Goal: Task Accomplishment & Management: Manage account settings

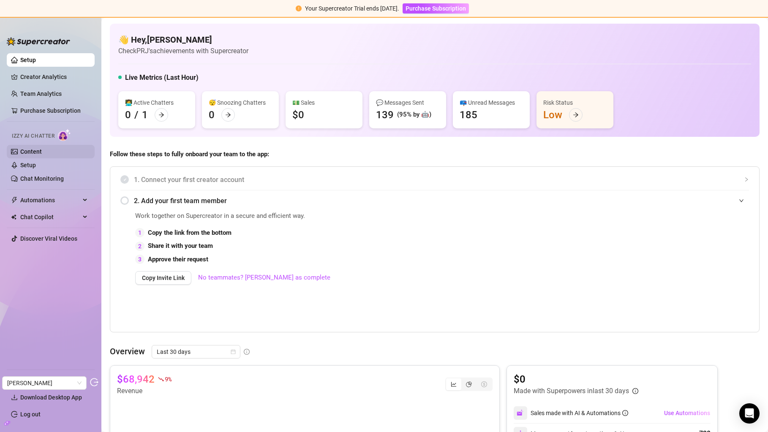
click at [42, 148] on link "Content" at bounding box center [31, 151] width 22 height 7
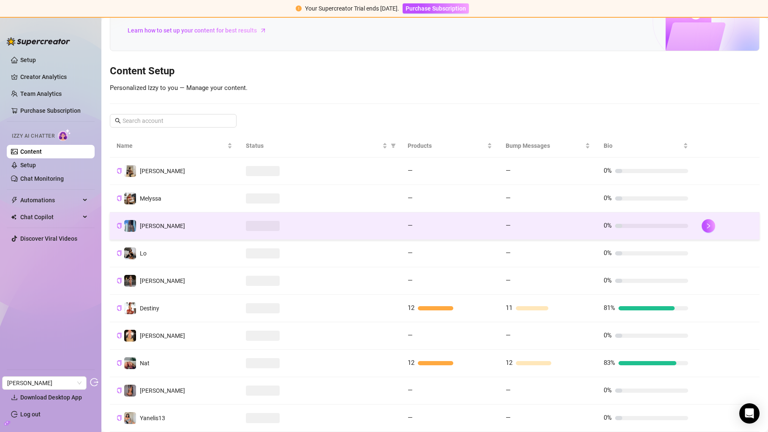
scroll to position [107, 0]
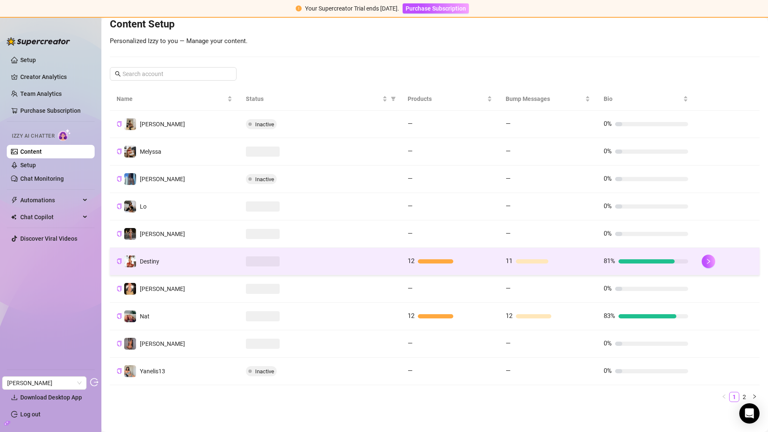
click at [341, 264] on div at bounding box center [320, 262] width 148 height 10
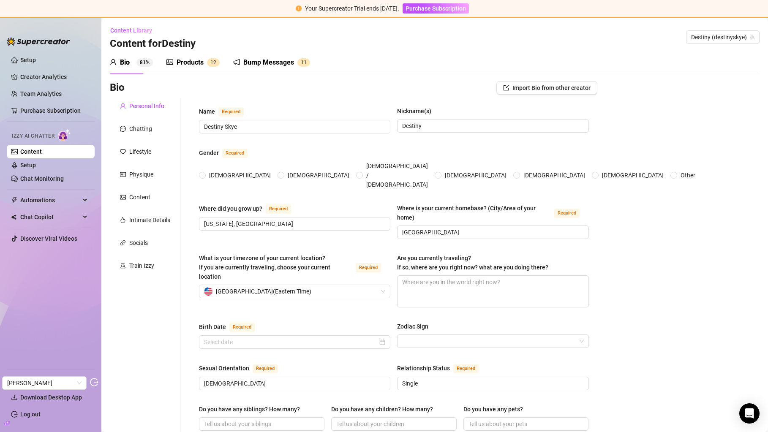
radio input "true"
type input "May 3rd, 1994"
click at [151, 151] on div "Lifestyle" at bounding box center [140, 151] width 22 height 9
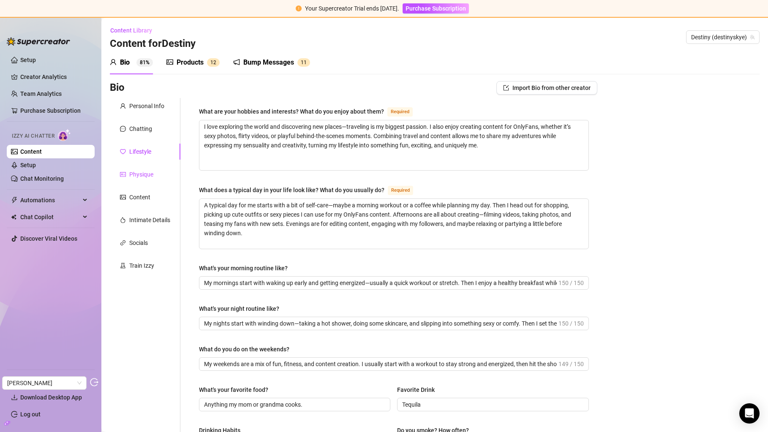
click at [150, 171] on div "Physique" at bounding box center [141, 174] width 24 height 9
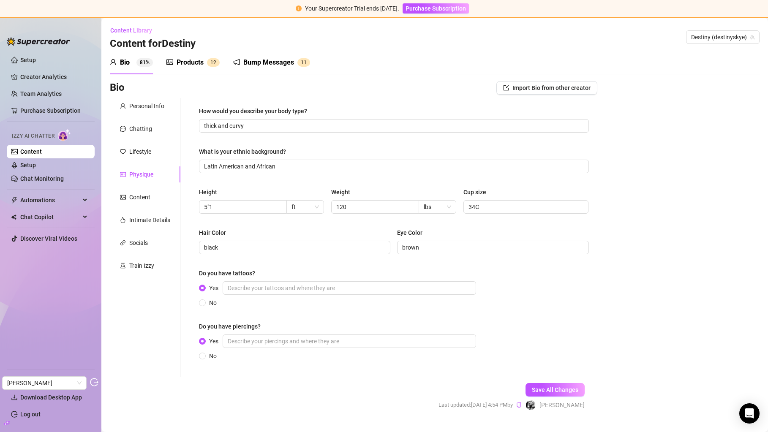
click at [151, 116] on div "Personal Info Chatting Lifestyle Physique Content Intimate Details Socials Trai…" at bounding box center [145, 237] width 71 height 279
click at [149, 124] on div "Chatting" at bounding box center [140, 128] width 23 height 9
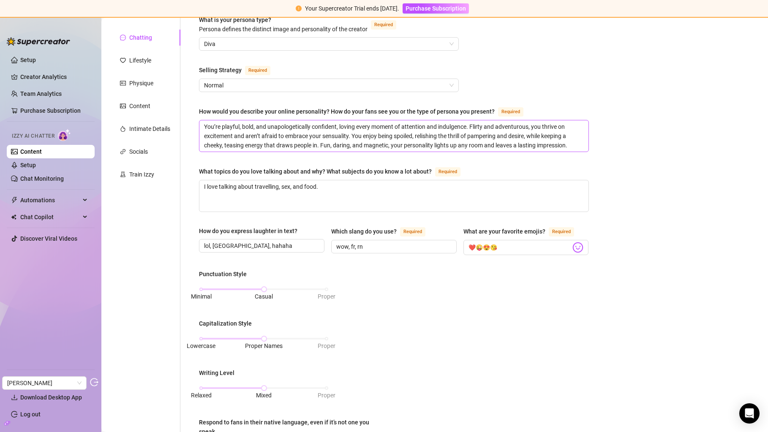
scroll to position [154, 0]
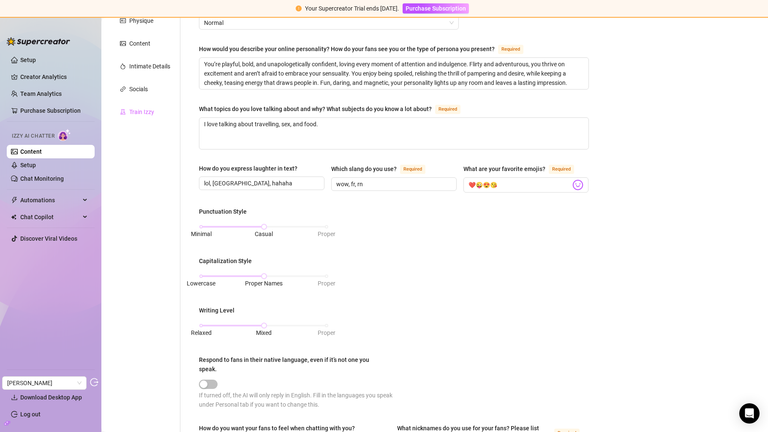
click at [139, 104] on div "Train Izzy" at bounding box center [145, 112] width 71 height 16
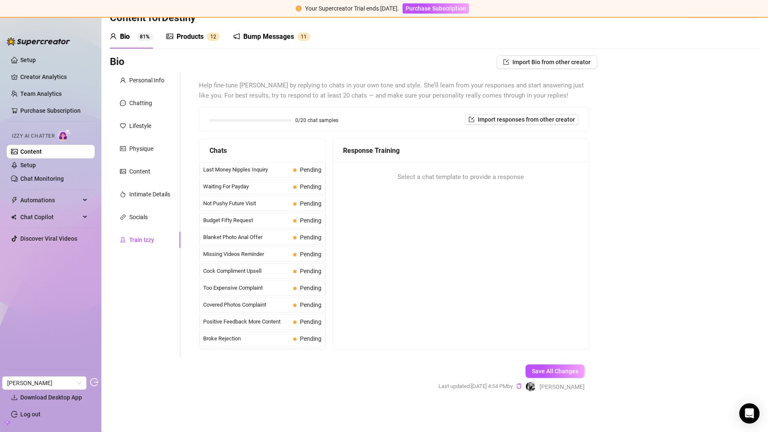
scroll to position [25, 0]
click at [186, 41] on div "Products" at bounding box center [190, 37] width 27 height 10
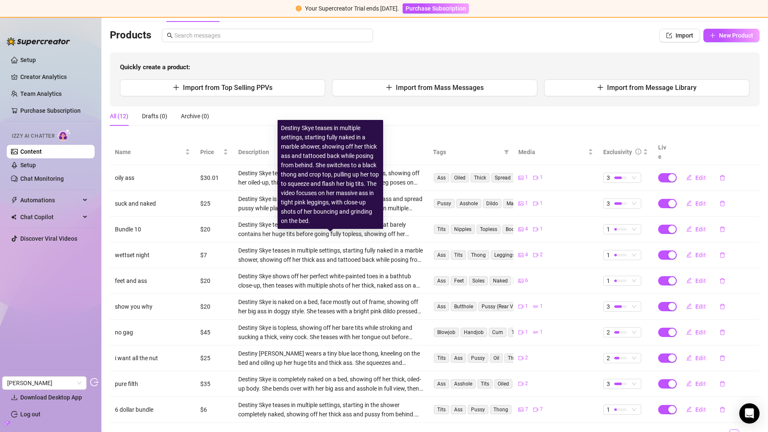
scroll to position [81, 0]
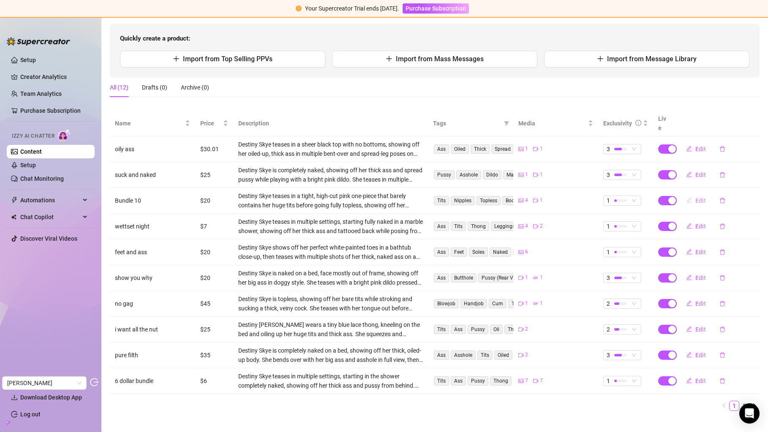
click at [702, 197] on span "Edit" at bounding box center [701, 200] width 11 height 7
type textarea "Let me show you these fat juicy titties daddy"
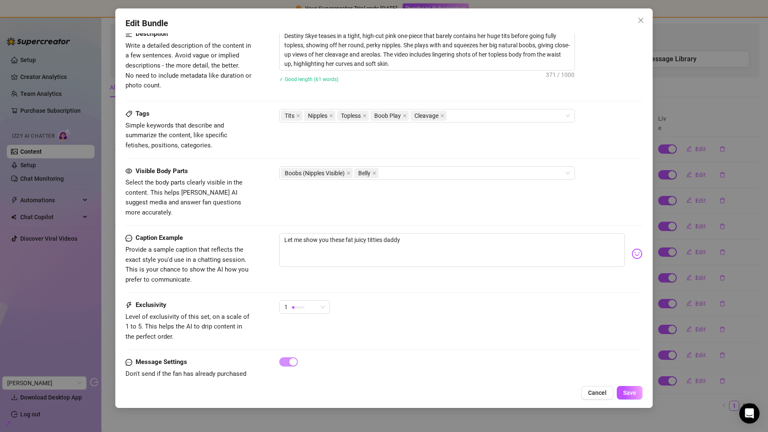
scroll to position [408, 0]
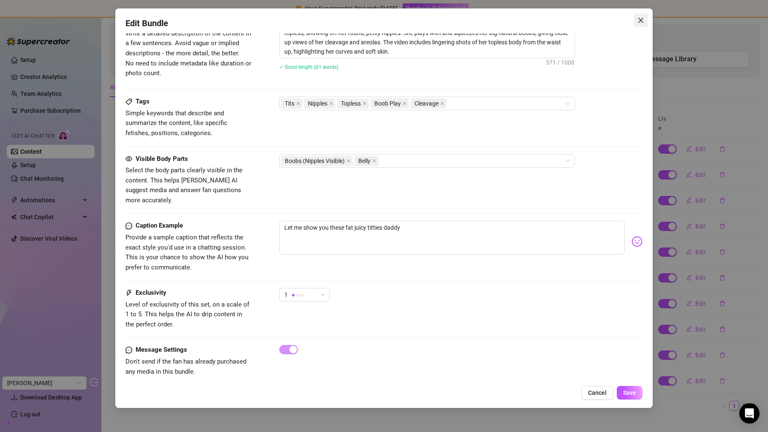
click at [639, 21] on icon "close" at bounding box center [641, 20] width 7 height 7
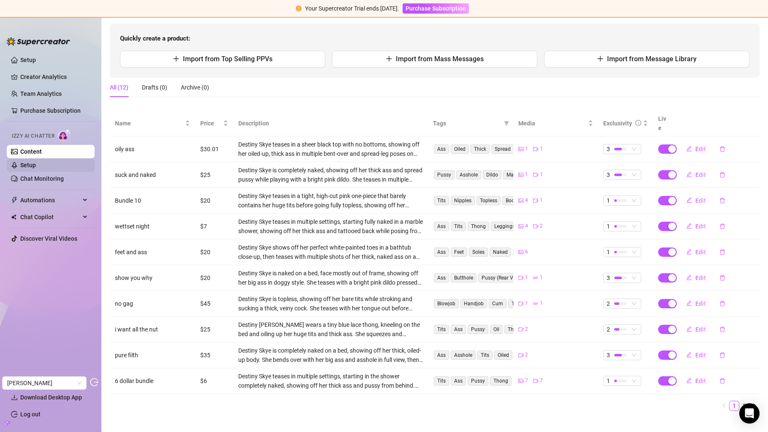
click at [36, 169] on link "Setup" at bounding box center [28, 165] width 16 height 7
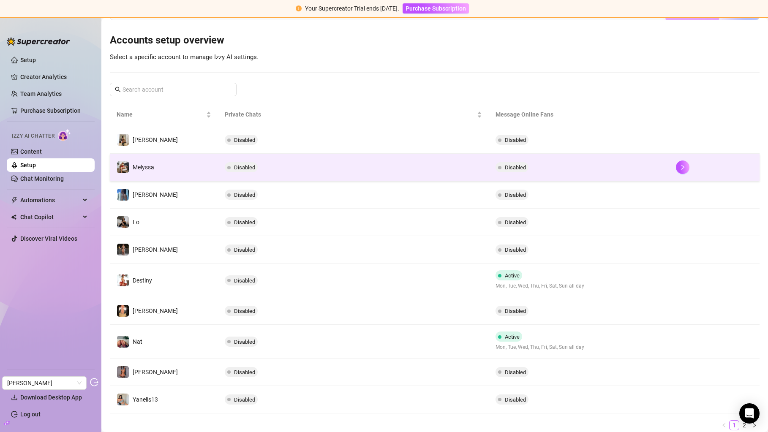
scroll to position [105, 0]
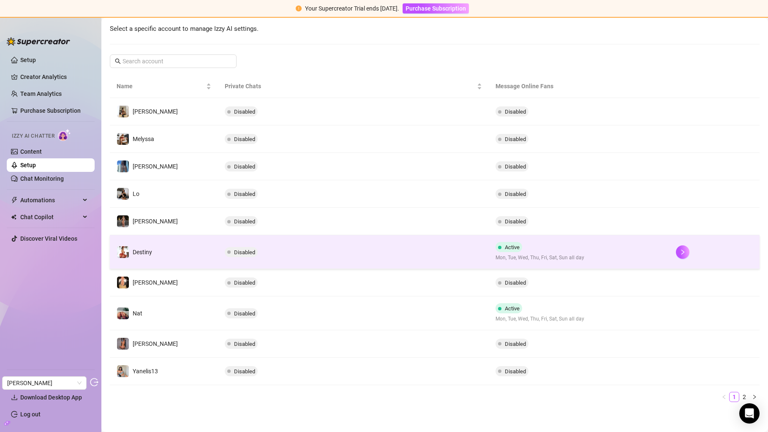
click at [307, 256] on td "Disabled" at bounding box center [353, 252] width 271 height 34
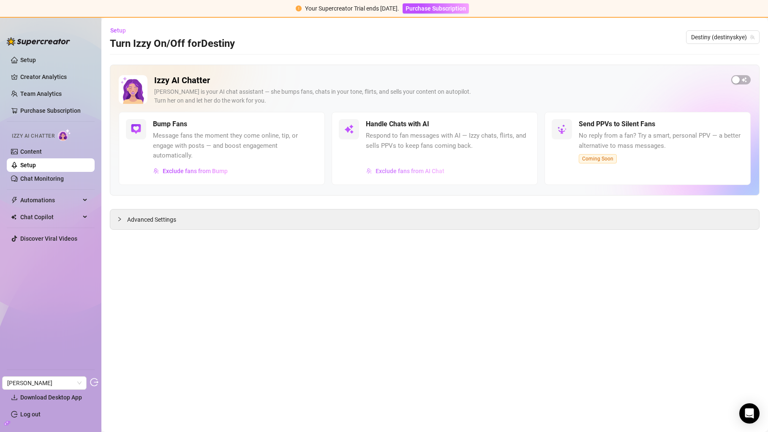
click at [407, 170] on span "Exclude fans from AI Chat" at bounding box center [410, 171] width 69 height 7
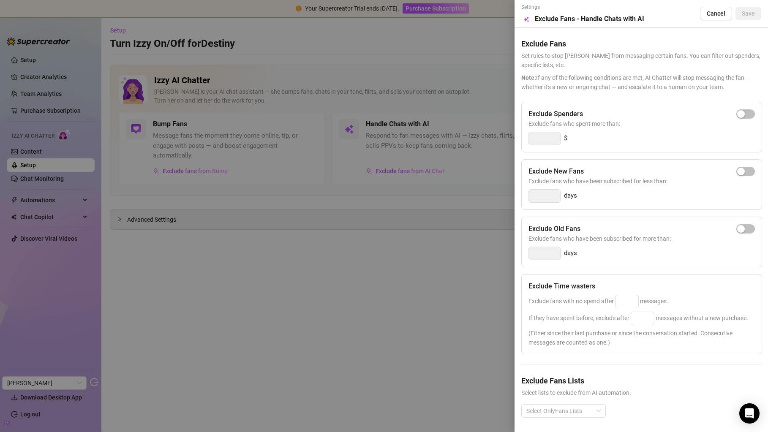
click at [341, 178] on div at bounding box center [384, 216] width 768 height 432
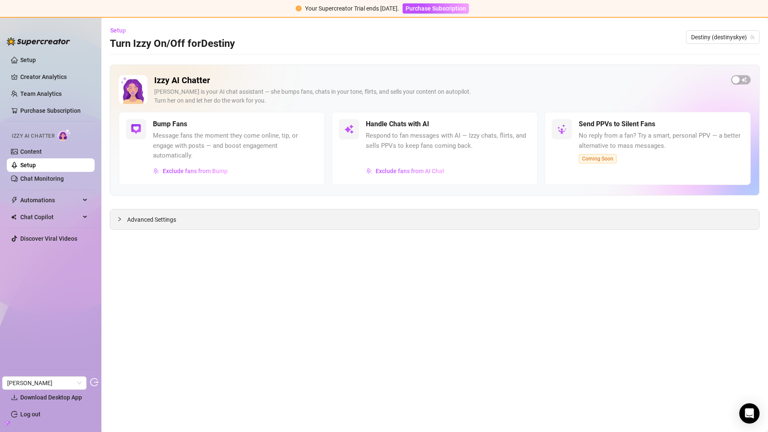
click at [196, 216] on div "Advanced Settings" at bounding box center [434, 220] width 649 height 20
click at [150, 210] on div "Advanced Settings" at bounding box center [434, 220] width 649 height 20
click at [148, 215] on span "Advanced Settings" at bounding box center [151, 219] width 49 height 9
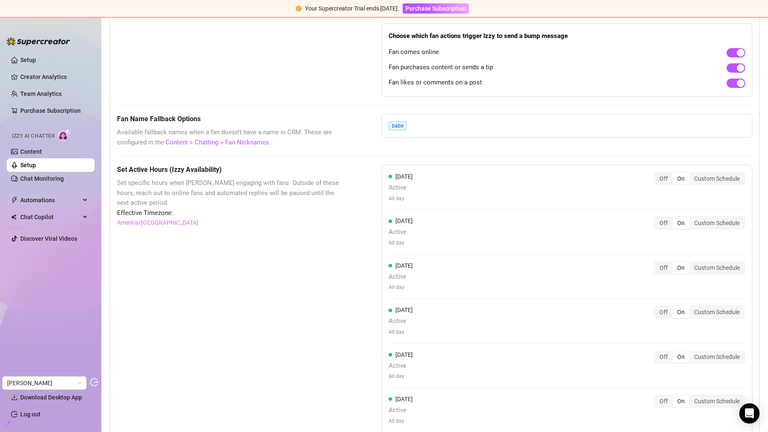
scroll to position [586, 0]
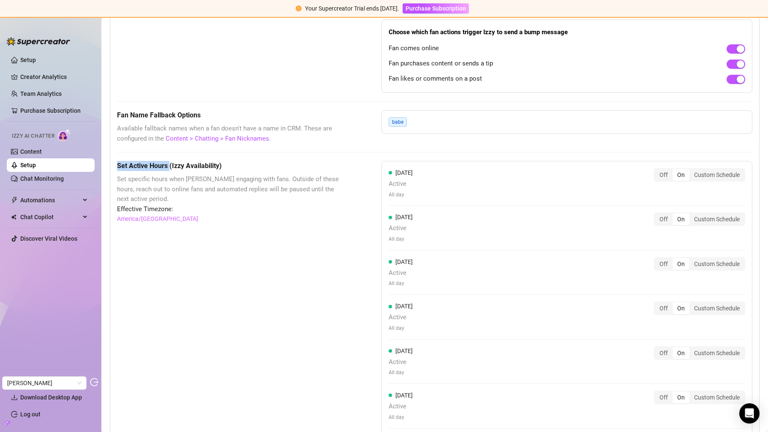
drag, startPoint x: 118, startPoint y: 164, endPoint x: 169, endPoint y: 164, distance: 50.7
click at [169, 164] on h5 "Set Active Hours (Izzy Availability)" at bounding box center [228, 166] width 222 height 10
copy h5 "Set Active Hours"
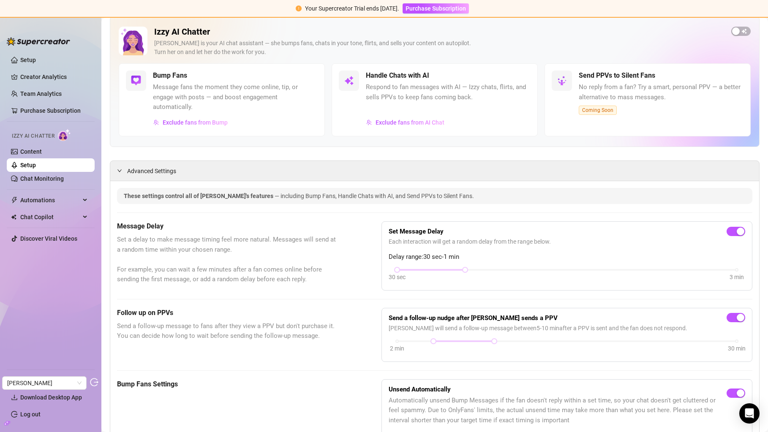
scroll to position [0, 0]
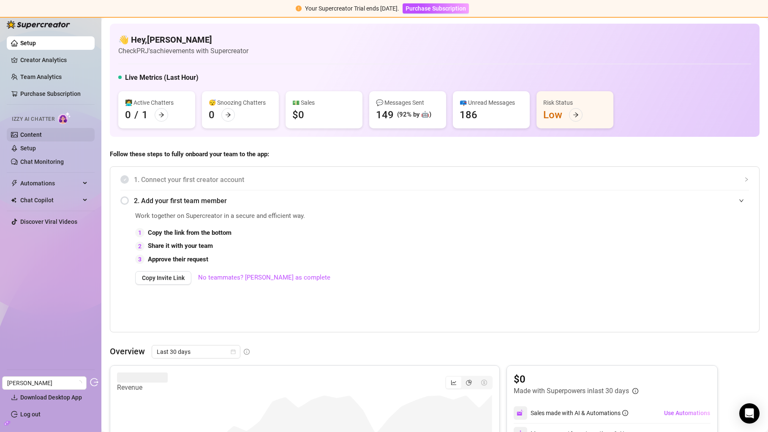
click at [42, 138] on link "Content" at bounding box center [31, 134] width 22 height 7
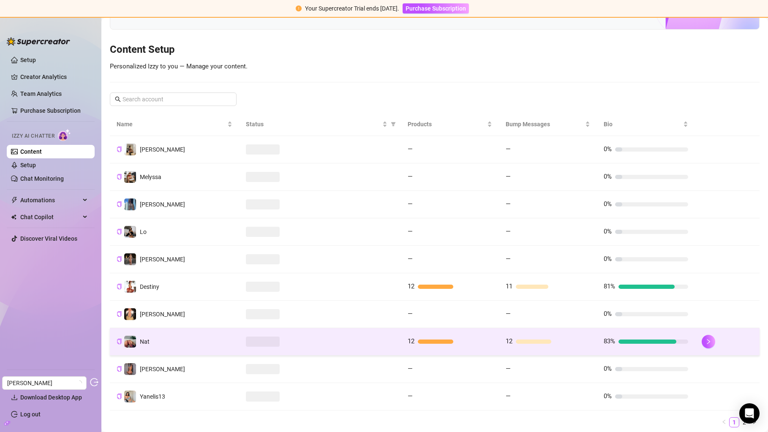
scroll to position [107, 0]
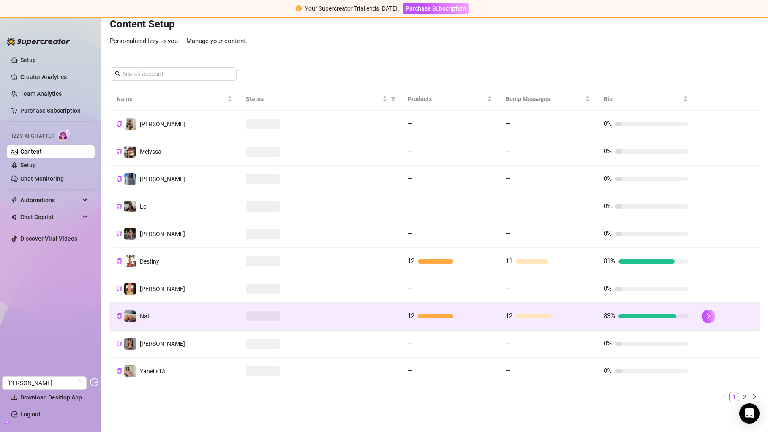
click at [221, 323] on td "Nat" at bounding box center [174, 316] width 129 height 27
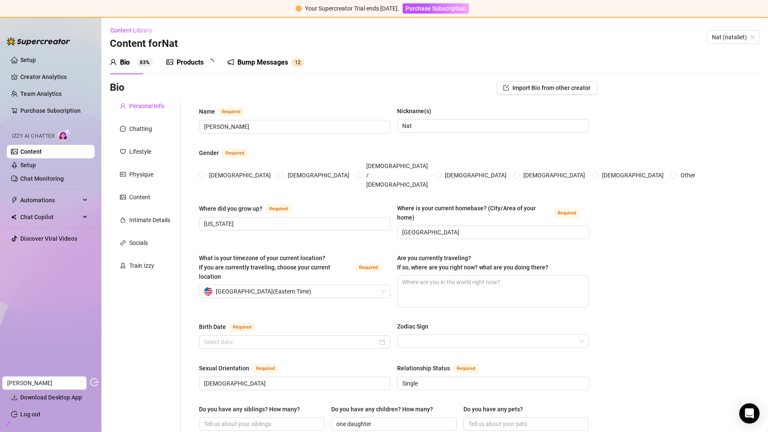
radio input "true"
type input "January 24th, 1995"
click at [204, 66] on div "Products 1 2" at bounding box center [193, 62] width 53 height 10
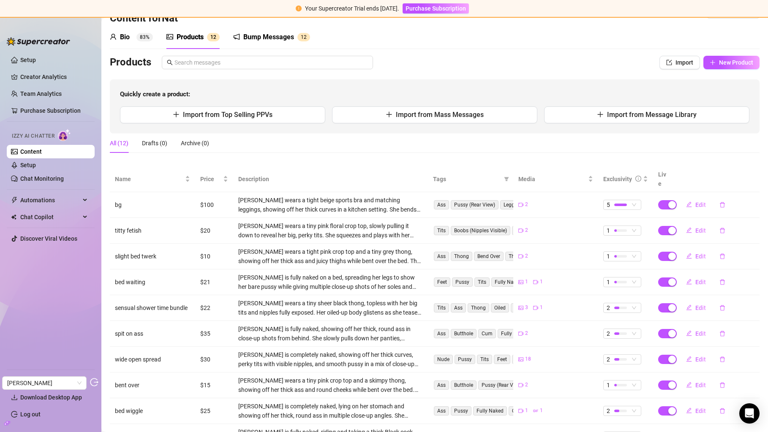
scroll to position [5, 0]
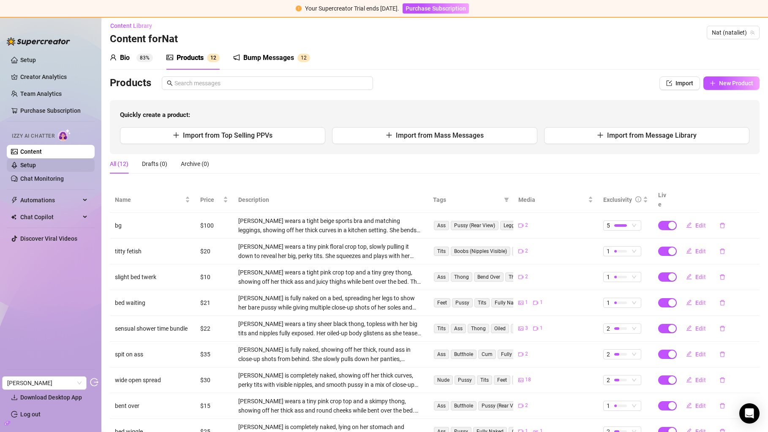
click at [36, 167] on link "Setup" at bounding box center [28, 165] width 16 height 7
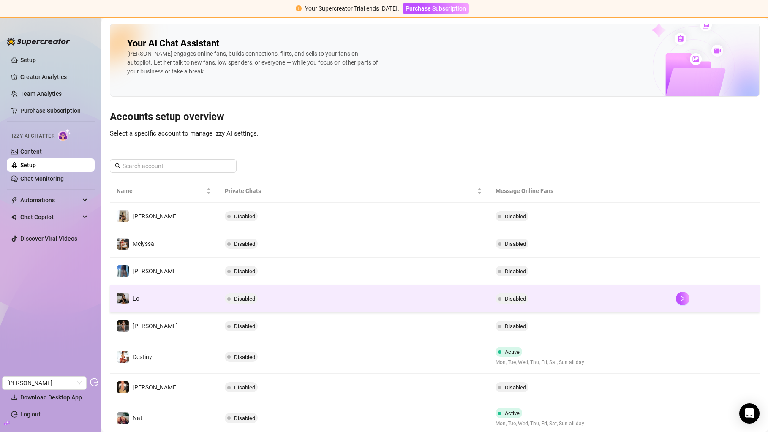
scroll to position [79, 0]
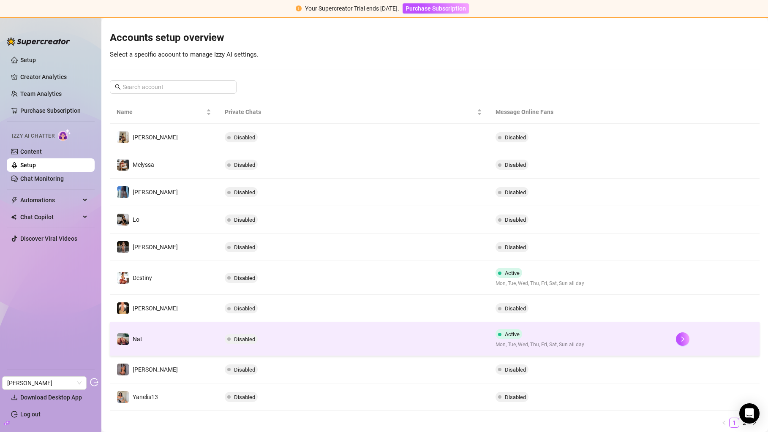
click at [440, 336] on td "Disabled" at bounding box center [353, 339] width 271 height 34
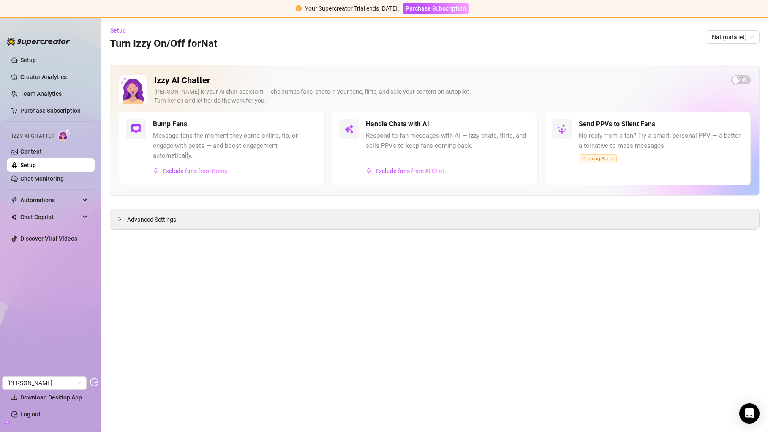
click at [437, 182] on div "Handle Chats with AI Respond to fan messages with AI — Izzy chats, flirts, and …" at bounding box center [435, 148] width 206 height 73
click at [437, 170] on span "Exclude fans from AI Chat" at bounding box center [410, 171] width 69 height 7
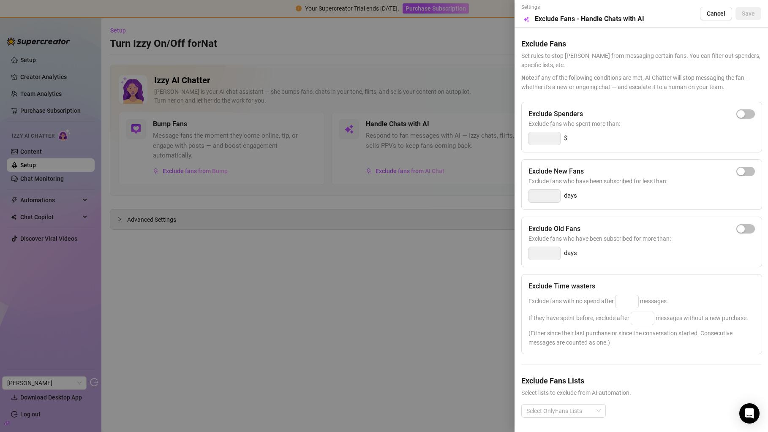
click at [85, 175] on div at bounding box center [384, 216] width 768 height 432
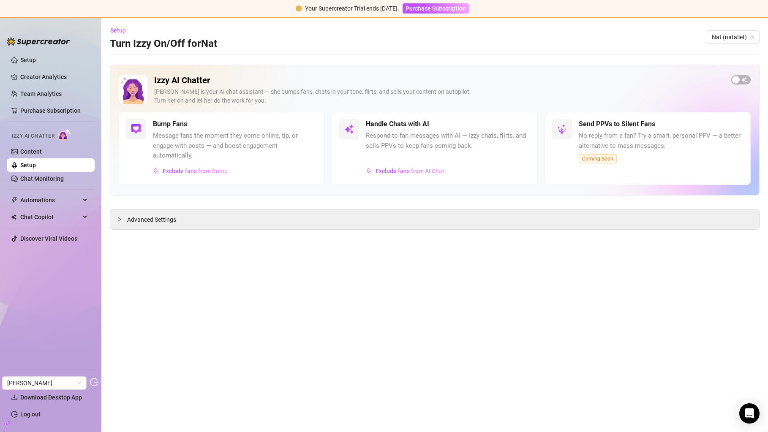
click at [36, 162] on link "Setup" at bounding box center [28, 165] width 16 height 7
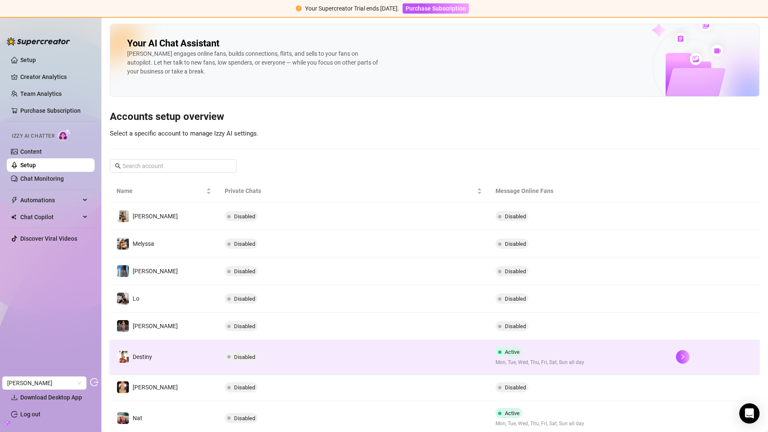
click at [219, 348] on td "Disabled" at bounding box center [353, 357] width 271 height 34
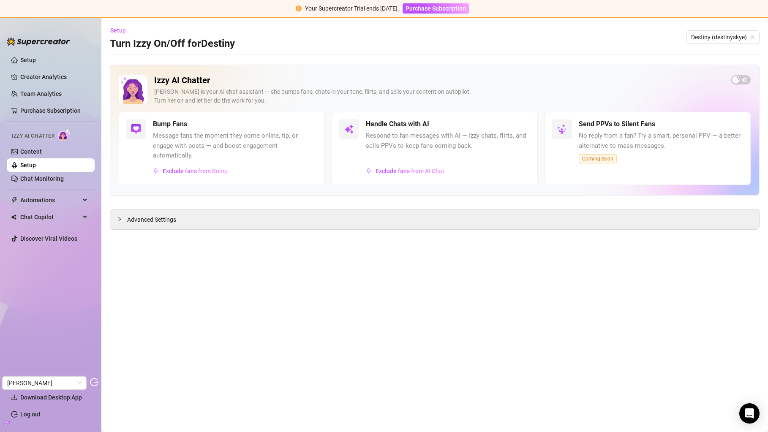
click at [446, 164] on div "Exclude fans from AI Chat" at bounding box center [448, 171] width 165 height 14
click at [426, 171] on span "Exclude fans from AI Chat" at bounding box center [410, 171] width 69 height 7
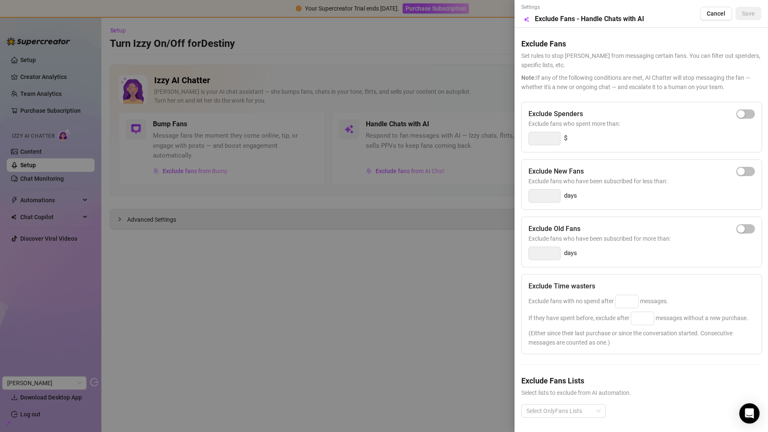
click at [415, 203] on div at bounding box center [384, 216] width 768 height 432
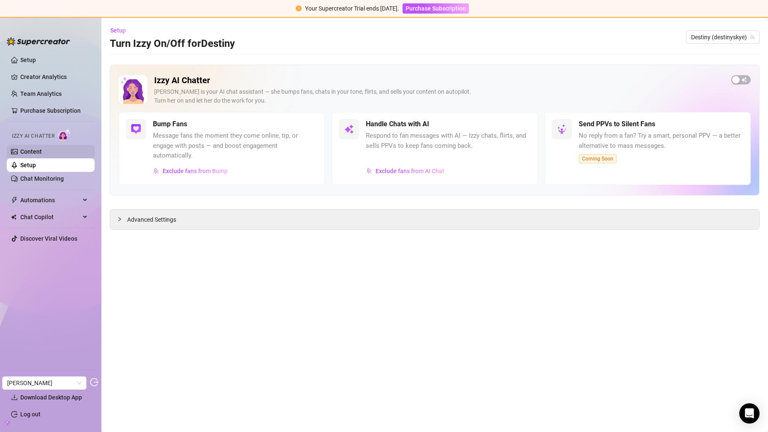
click at [42, 155] on link "Content" at bounding box center [31, 151] width 22 height 7
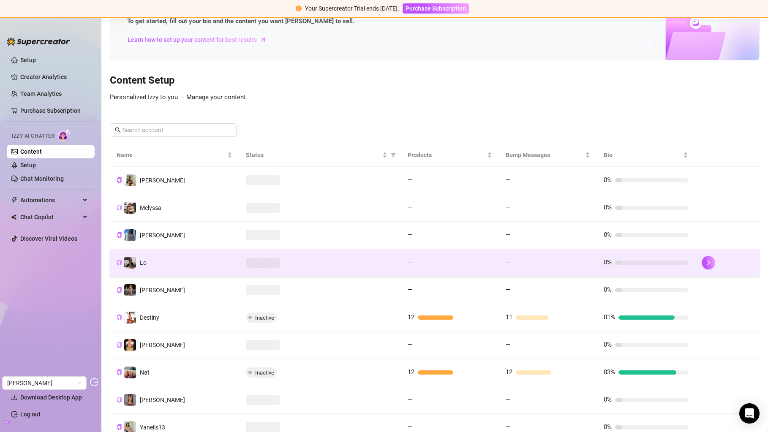
scroll to position [107, 0]
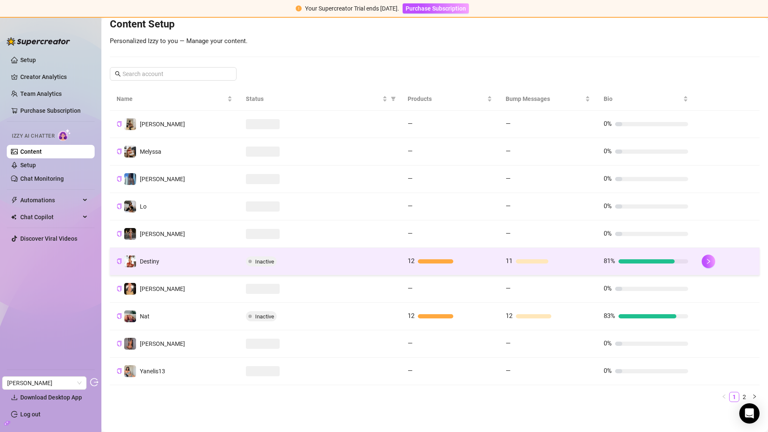
click at [314, 260] on div "Inactive" at bounding box center [320, 262] width 148 height 10
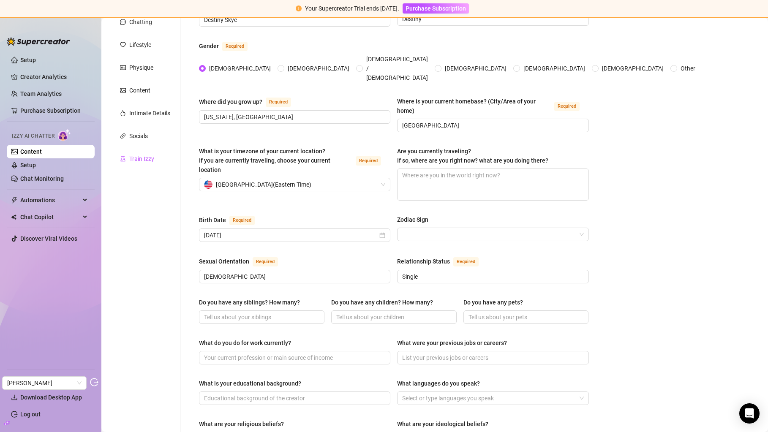
click at [144, 159] on div "Train Izzy" at bounding box center [141, 158] width 25 height 9
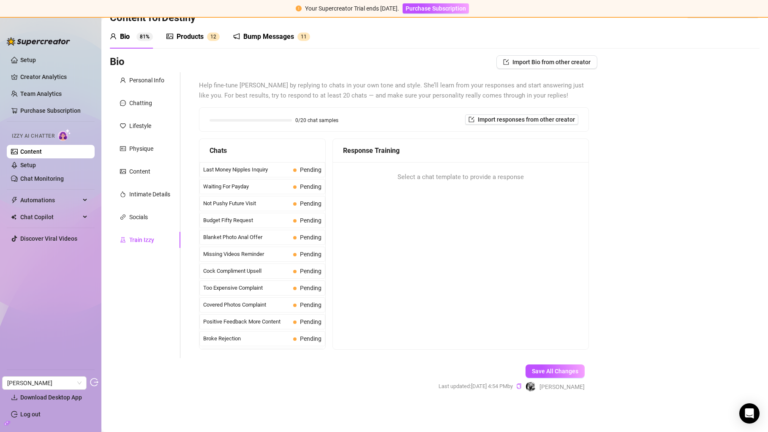
scroll to position [25, 0]
click at [42, 148] on link "Content" at bounding box center [31, 151] width 22 height 7
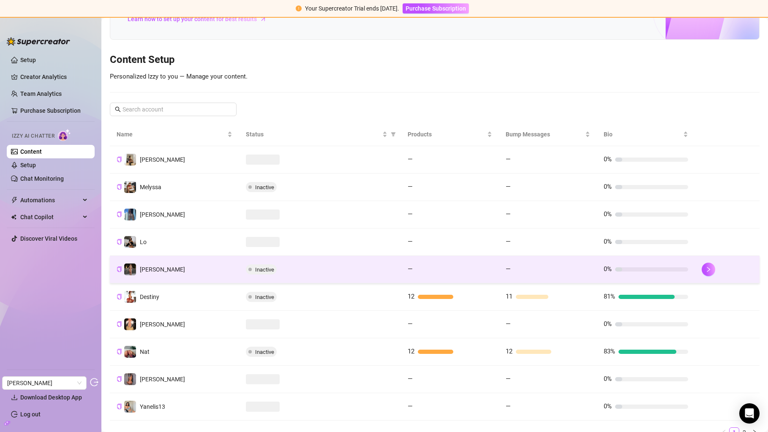
scroll to position [87, 0]
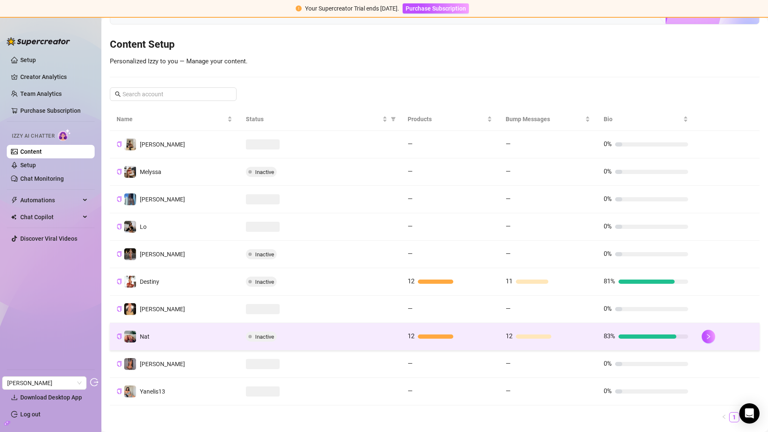
click at [288, 332] on div "Inactive" at bounding box center [320, 337] width 148 height 10
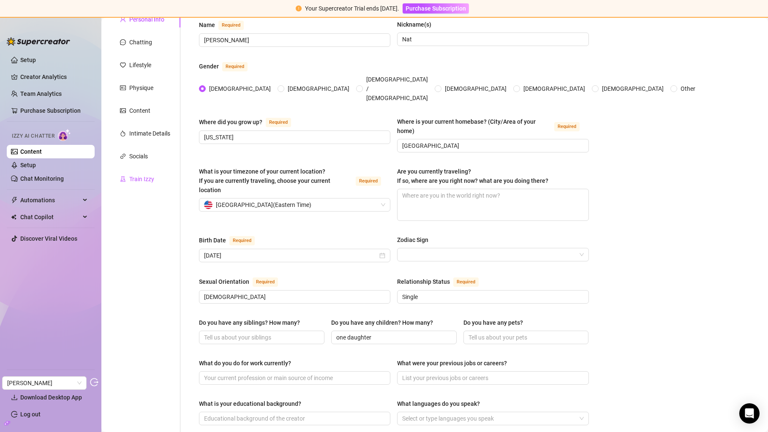
click at [149, 175] on div "Train Izzy" at bounding box center [141, 179] width 25 height 9
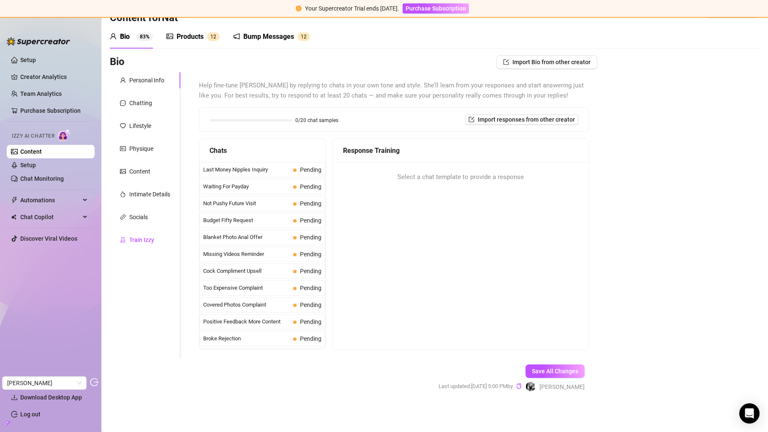
scroll to position [25, 0]
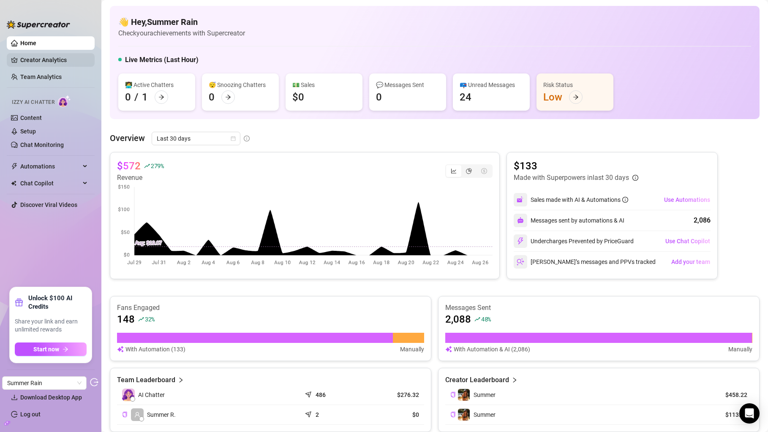
click at [68, 57] on link "Creator Analytics" at bounding box center [54, 60] width 68 height 14
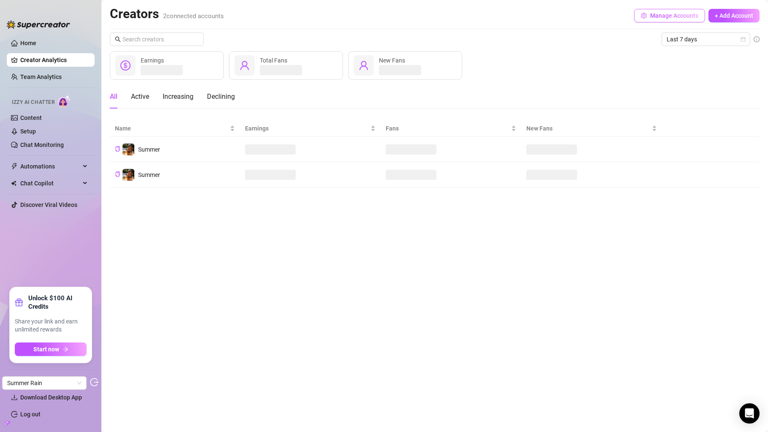
click at [663, 13] on span "Manage Accounts" at bounding box center [674, 15] width 48 height 7
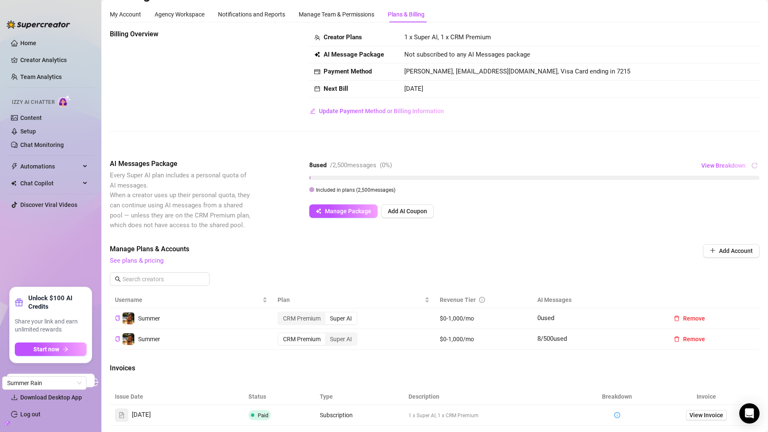
scroll to position [27, 0]
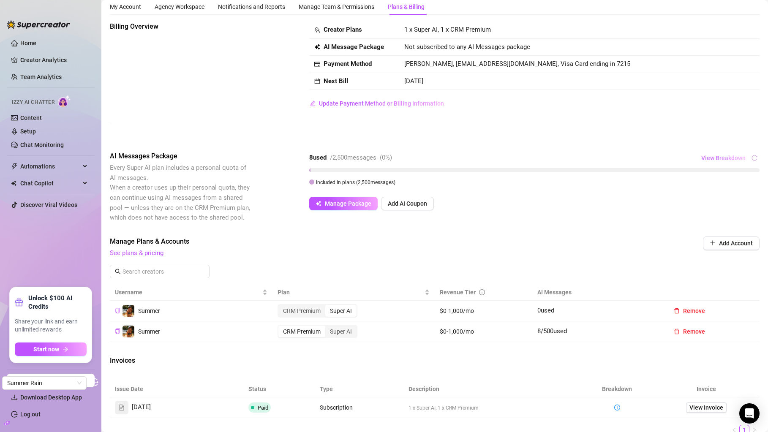
click at [729, 161] on span "View Breakdown" at bounding box center [724, 158] width 44 height 7
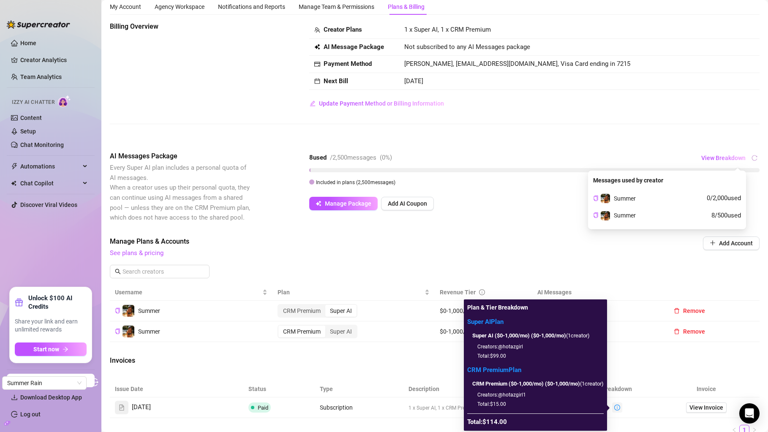
click at [620, 409] on icon "info-circle" at bounding box center [618, 408] width 6 height 6
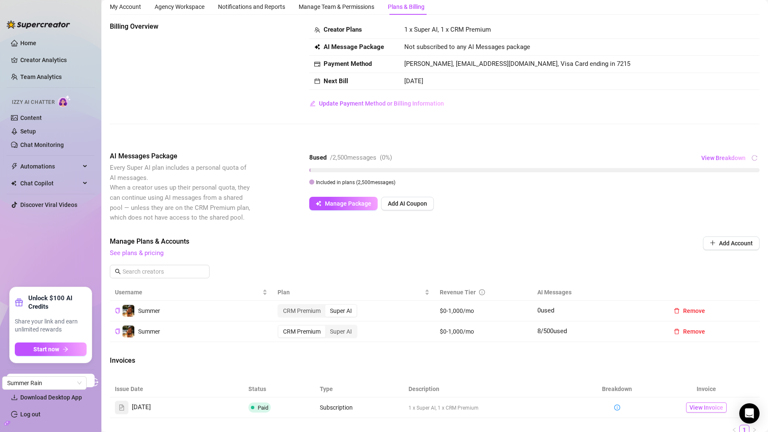
click at [697, 405] on span "View Invoice" at bounding box center [707, 407] width 34 height 9
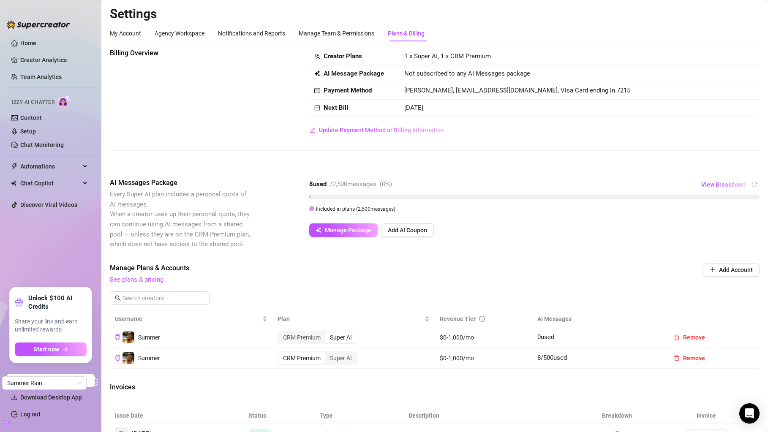
scroll to position [115, 0]
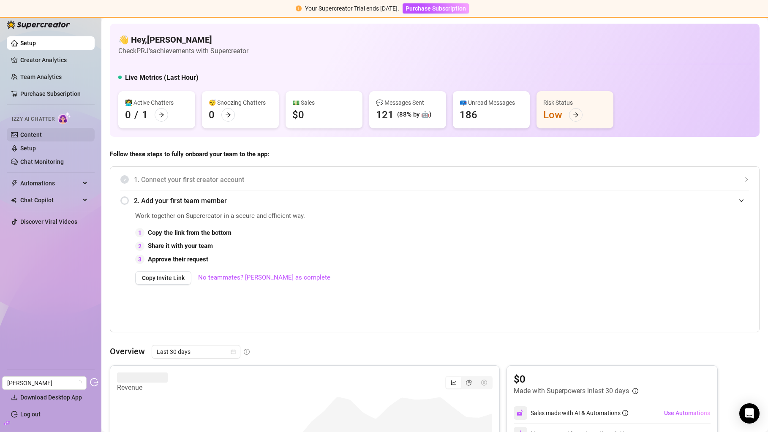
click at [42, 134] on link "Content" at bounding box center [31, 134] width 22 height 7
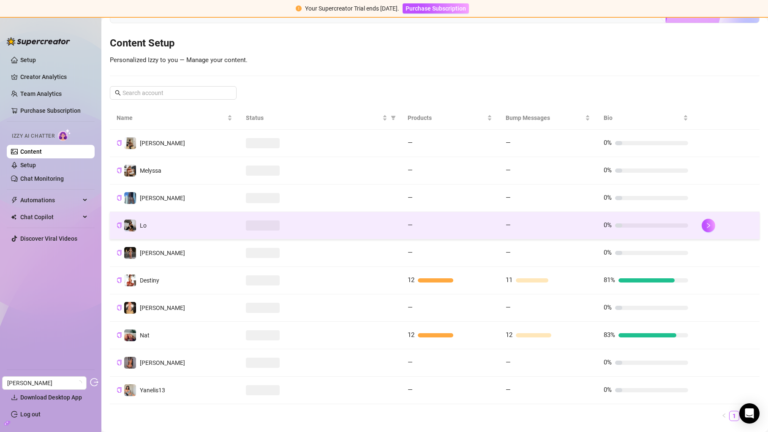
scroll to position [107, 0]
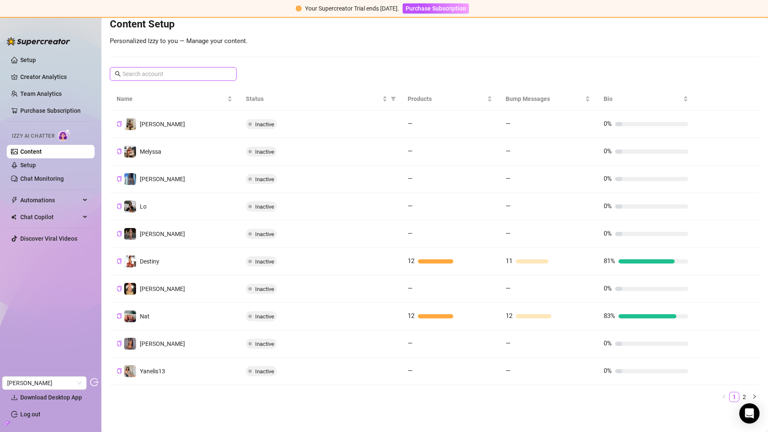
click at [159, 72] on input "text" at bounding box center [174, 73] width 102 height 9
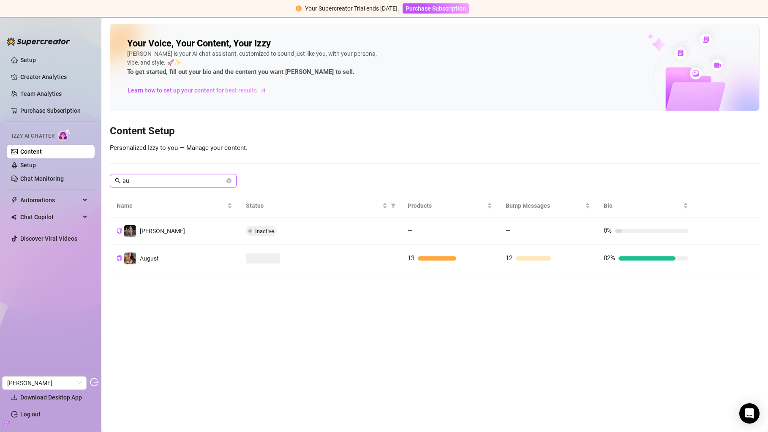
scroll to position [0, 0]
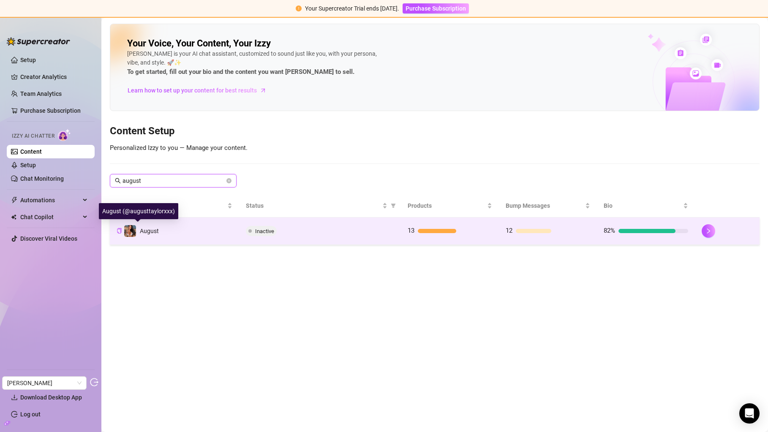
type input "august"
click at [151, 232] on span "August" at bounding box center [149, 231] width 19 height 7
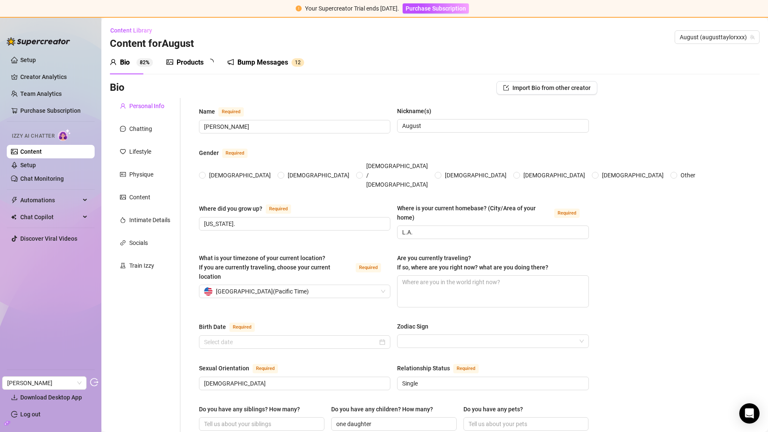
radio input "true"
type input "[DATE]"
click at [142, 269] on div "Train Izzy" at bounding box center [141, 265] width 25 height 9
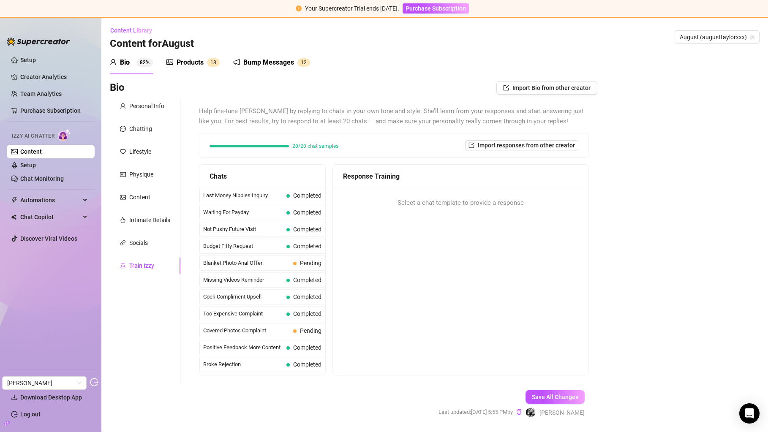
click at [190, 66] on div "Products" at bounding box center [190, 62] width 27 height 10
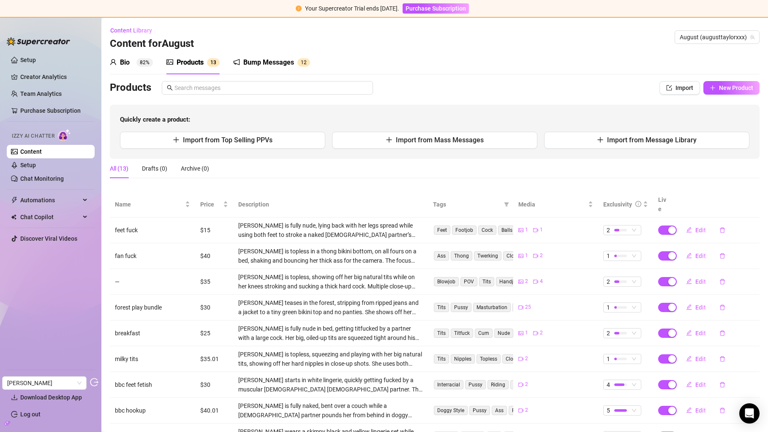
scroll to position [19, 0]
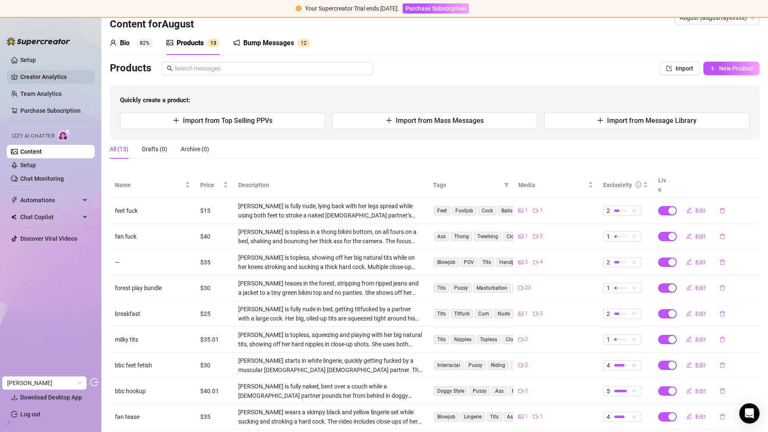
click at [60, 81] on link "Creator Analytics" at bounding box center [54, 77] width 68 height 14
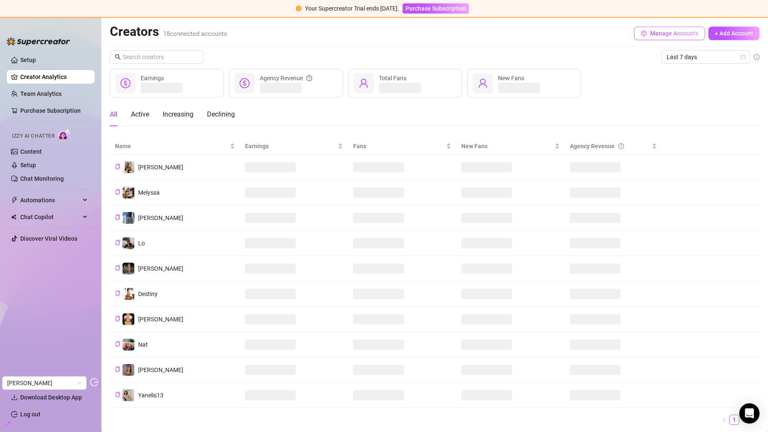
click at [664, 33] on span "Manage Accounts" at bounding box center [674, 33] width 48 height 7
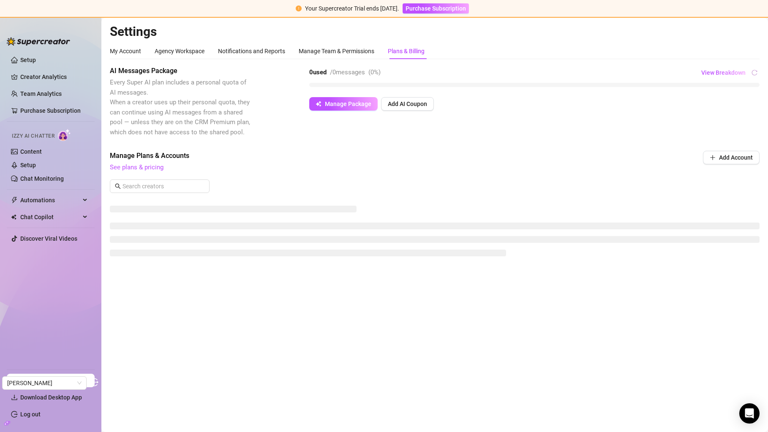
click at [423, 96] on div "0 used / 0 messages ( 0 %) View Breakdown Manage Package Add AI Coupon" at bounding box center [534, 88] width 451 height 45
click at [418, 105] on span "Add AI Coupon" at bounding box center [407, 104] width 39 height 7
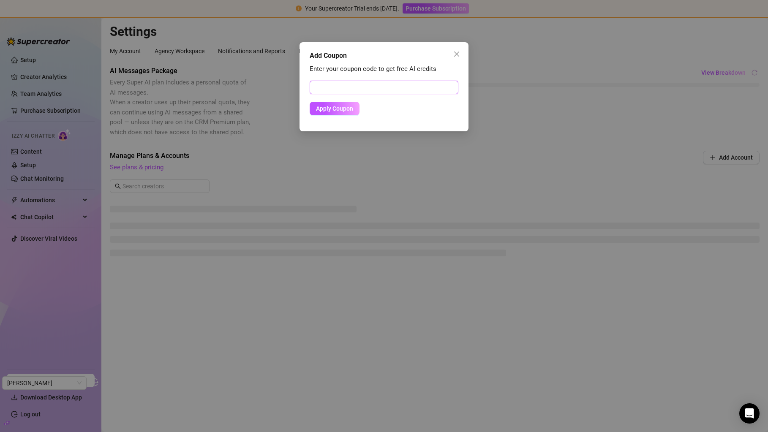
click at [398, 82] on input "text" at bounding box center [384, 88] width 149 height 14
paste input "3F9DF54B00RS0JMT094E"
type input "3F9DF54B00RS0JMT094E"
click at [344, 102] on button "Apply Coupon" at bounding box center [335, 109] width 50 height 14
click at [342, 112] on button "Apply Coupon" at bounding box center [339, 109] width 59 height 14
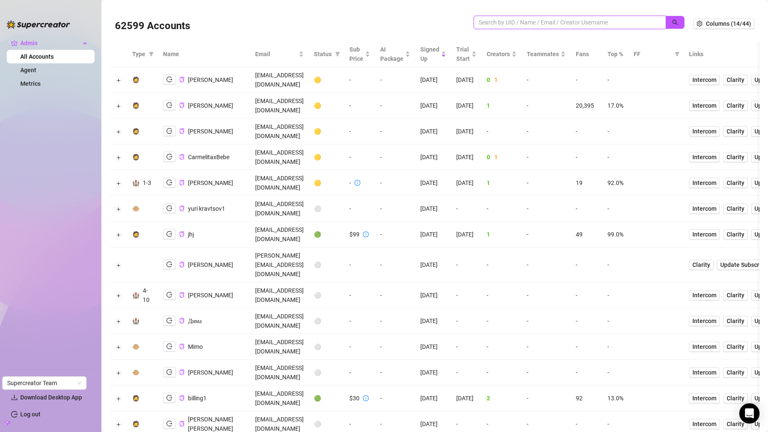
click at [498, 24] on input "search" at bounding box center [566, 22] width 175 height 9
paste input "Hey there! Yes, we have Izzy AI Chatter available. She’s fully designed to chat…"
click at [498, 20] on input "Hey there! Yes, we have Izzy AI Chatter available. She’s fully designed to chat…" at bounding box center [566, 22] width 175 height 9
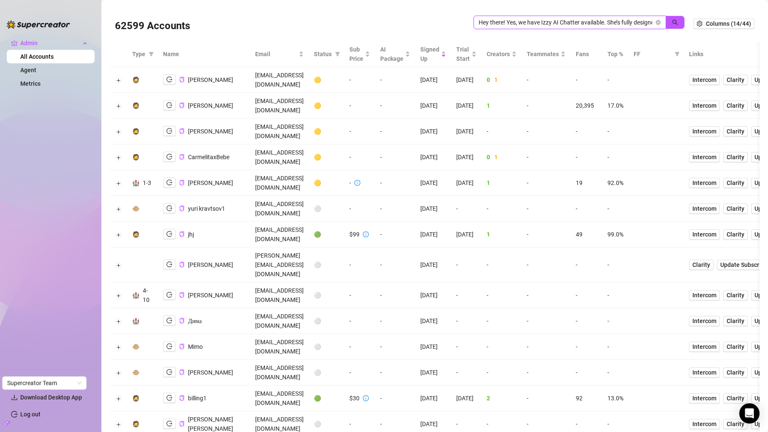
paste input "[EMAIL_ADDRESS][DOMAIN_NAME]"
type input "[EMAIL_ADDRESS][DOMAIN_NAME]"
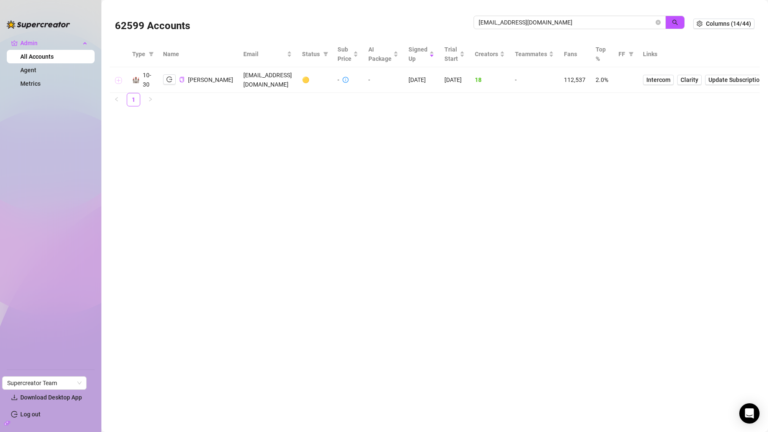
click at [118, 84] on button "Expand row" at bounding box center [118, 80] width 7 height 7
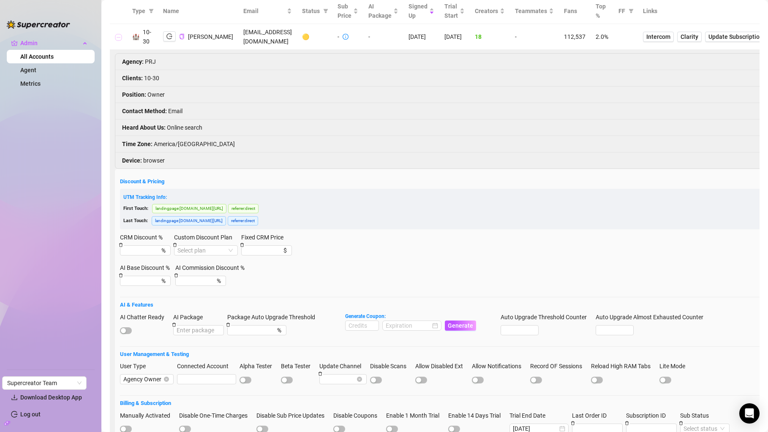
scroll to position [72, 0]
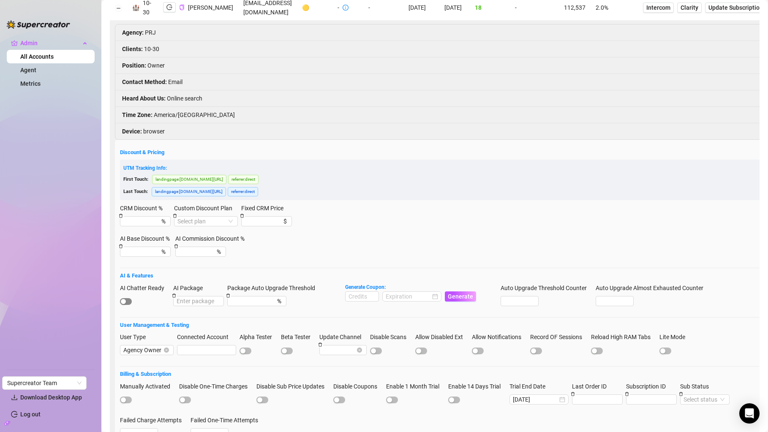
click at [125, 304] on div "button" at bounding box center [123, 301] width 5 height 5
click at [195, 306] on input "AI Package" at bounding box center [198, 301] width 51 height 10
click at [358, 292] on span "Generate Coupon:" at bounding box center [410, 288] width 131 height 8
click at [358, 301] on input at bounding box center [362, 296] width 33 height 9
type input "1000"
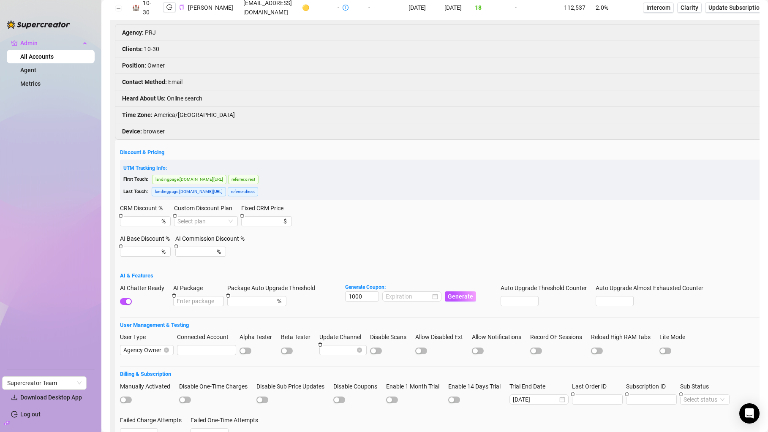
click at [410, 314] on div "AI Chatter Ready AI Package Package Auto Upgrade Threshold % Generate Coupon: 1…" at bounding box center [441, 299] width 642 height 30
click at [437, 301] on div at bounding box center [412, 296] width 52 height 9
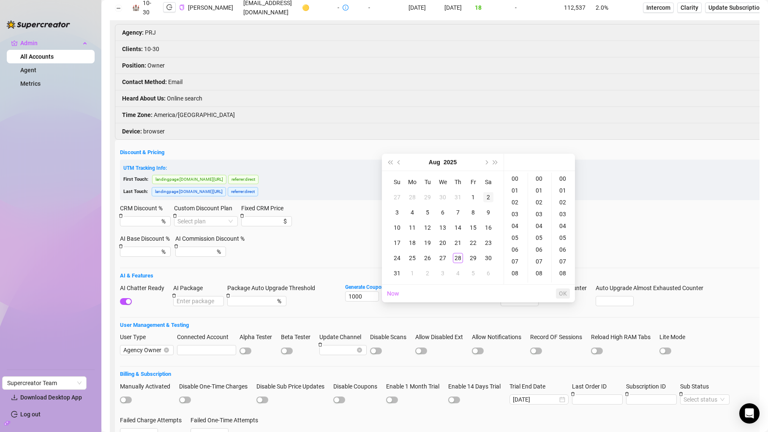
type input "[DATE] 00:00:00"
click at [485, 163] on span "Next month (PageDown)" at bounding box center [486, 162] width 4 height 4
click at [397, 261] on div "28" at bounding box center [397, 258] width 10 height 10
click at [561, 275] on div "08" at bounding box center [564, 274] width 20 height 12
type input "[DATE] 00:00:08"
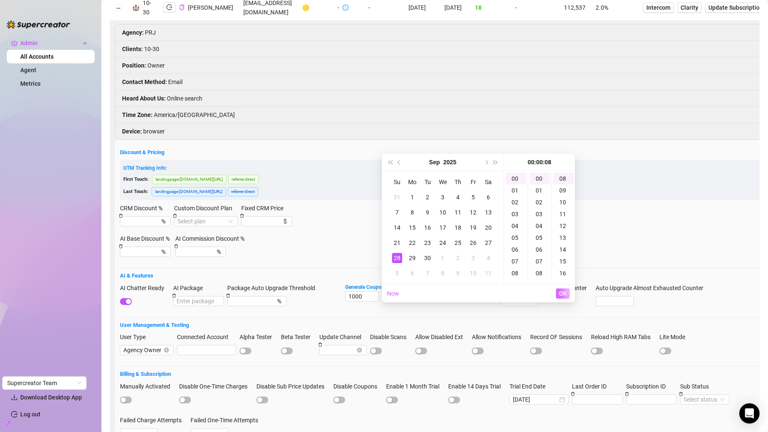
scroll to position [95, 0]
click at [561, 292] on span "OK" at bounding box center [563, 293] width 8 height 7
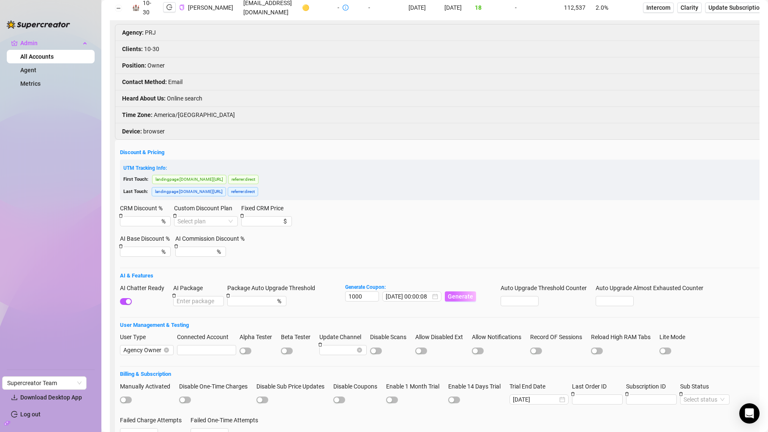
click at [467, 300] on span "Generate" at bounding box center [460, 296] width 25 height 7
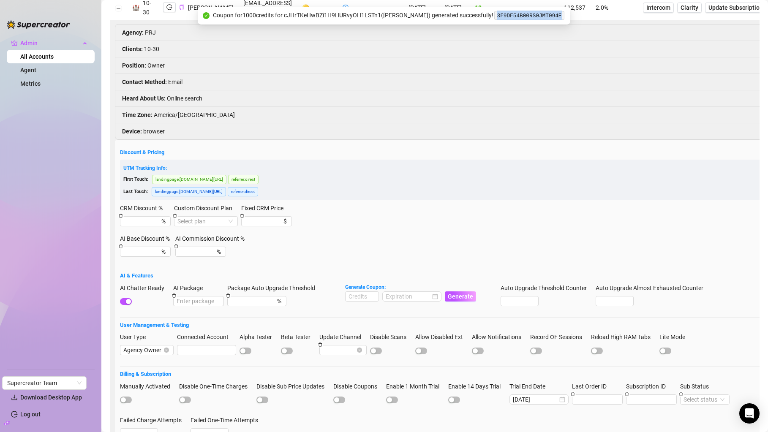
copy code "3F9DF54B00RS0JMT094E"
drag, startPoint x: 500, startPoint y: 16, endPoint x: 567, endPoint y: 16, distance: 67.2
click at [564, 16] on code "3F9DF54B00RS0JMT094E" at bounding box center [529, 15] width 70 height 9
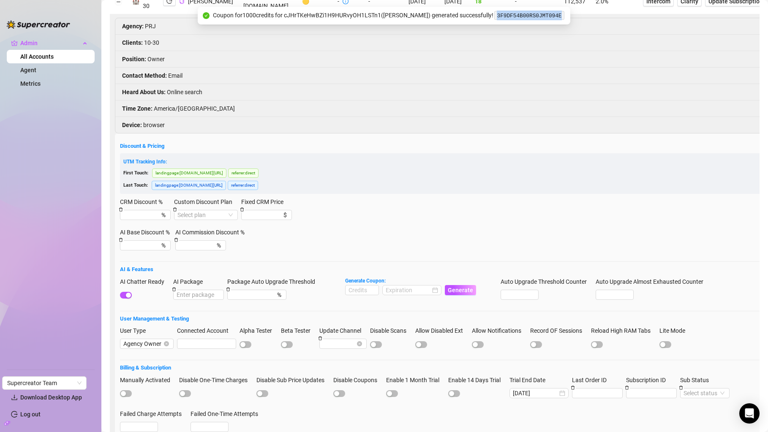
scroll to position [161, 0]
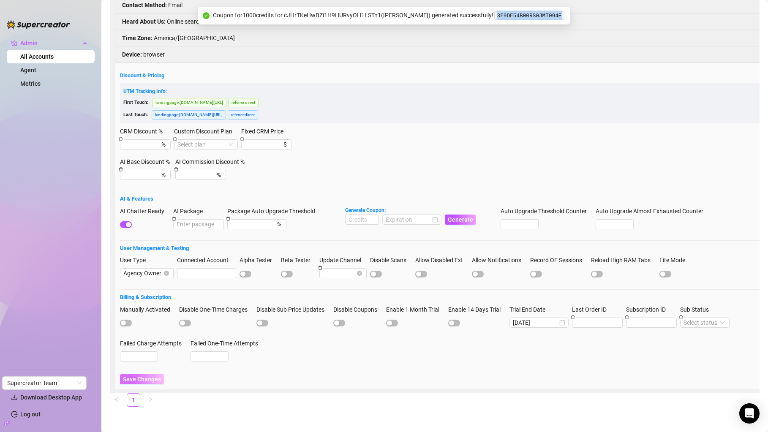
click at [138, 377] on span "Save Changes" at bounding box center [142, 379] width 38 height 7
